Goal: Information Seeking & Learning: Learn about a topic

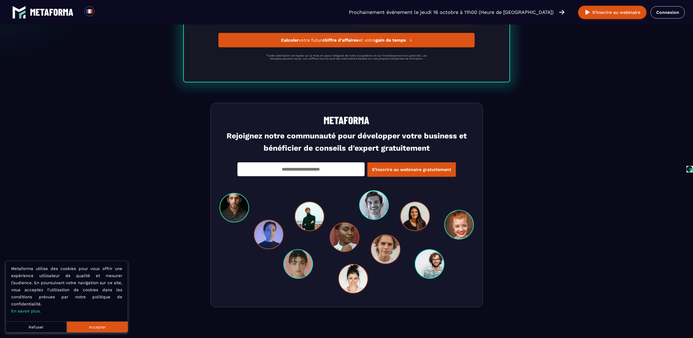
scroll to position [1559, 0]
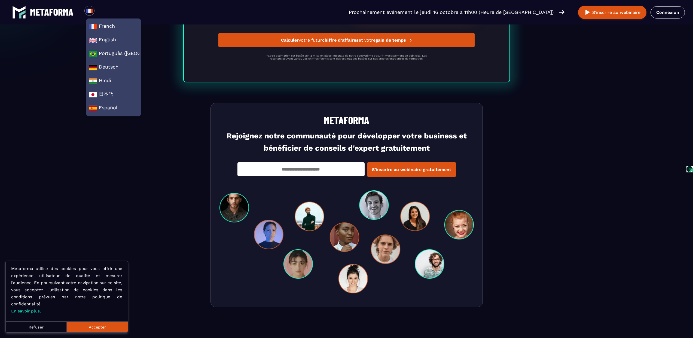
click at [95, 12] on div "Loading..." at bounding box center [100, 12] width 13 height 13
click at [97, 41] on span "English" at bounding box center [114, 40] width 50 height 8
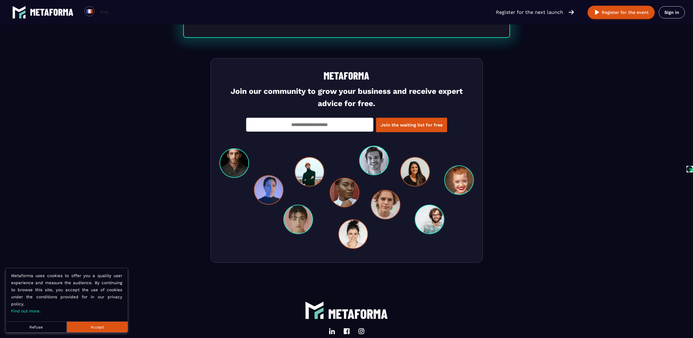
scroll to position [1514, 0]
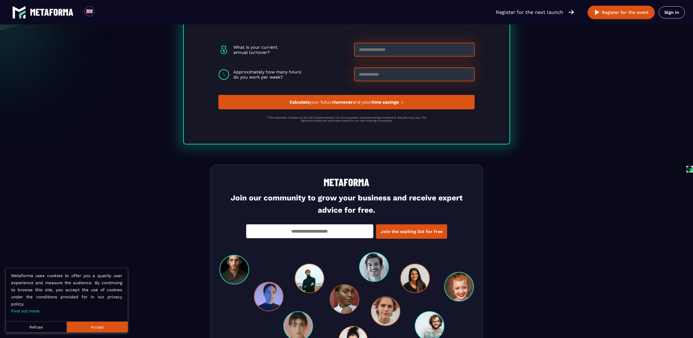
scroll to position [1726, 0]
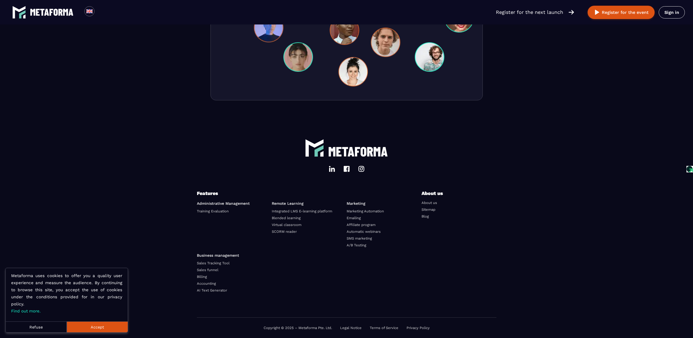
click at [414, 330] on link "Privacy Policy" at bounding box center [417, 328] width 23 height 4
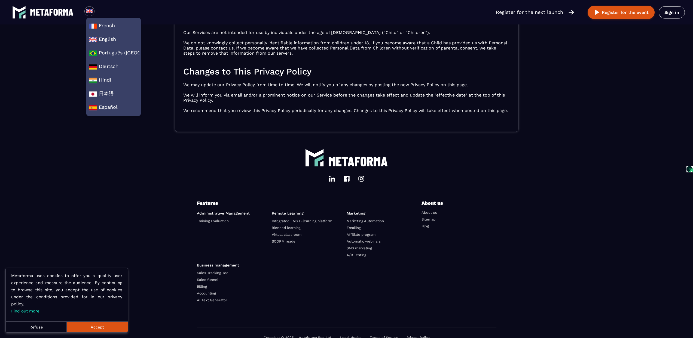
scroll to position [1760, 0]
